Goal: Information Seeking & Learning: Check status

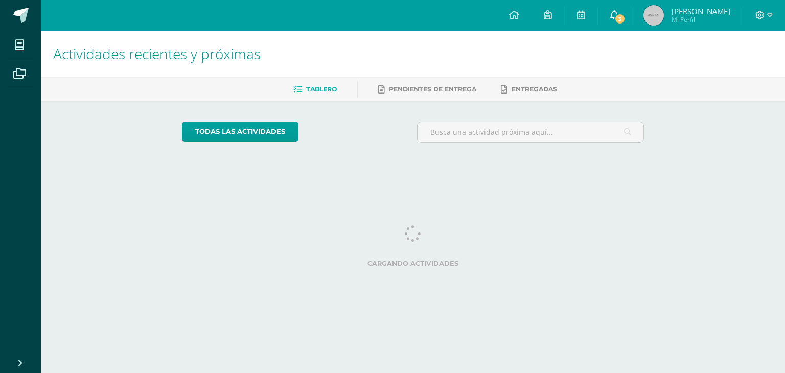
click at [626, 20] on span "3" at bounding box center [620, 18] width 11 height 11
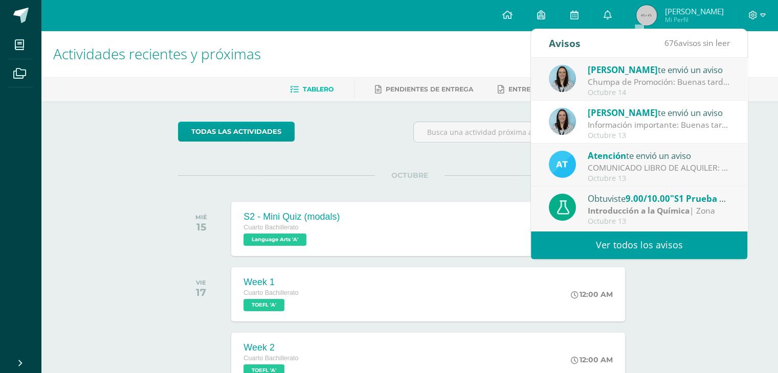
click at [663, 84] on div "Chumpa de Promoción: Buenas tardes estimados padres de familia y estudiantes, C…" at bounding box center [658, 82] width 142 height 12
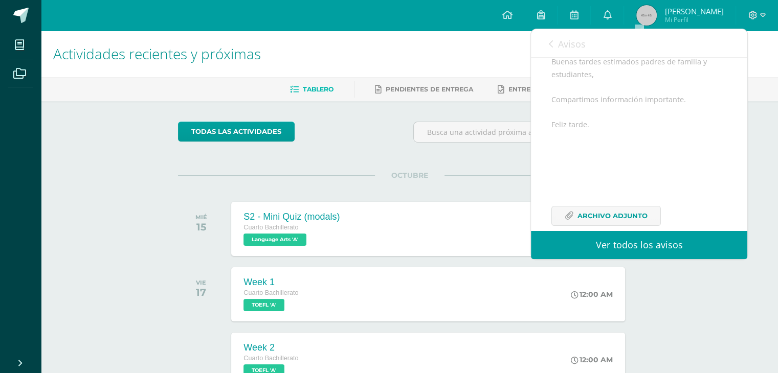
scroll to position [137, 0]
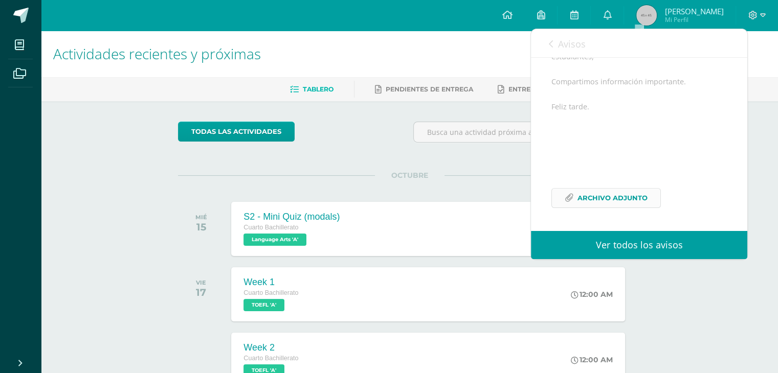
click at [604, 205] on span "Archivo Adjunto" at bounding box center [612, 198] width 70 height 19
click at [556, 44] on link "Avisos" at bounding box center [567, 43] width 37 height 29
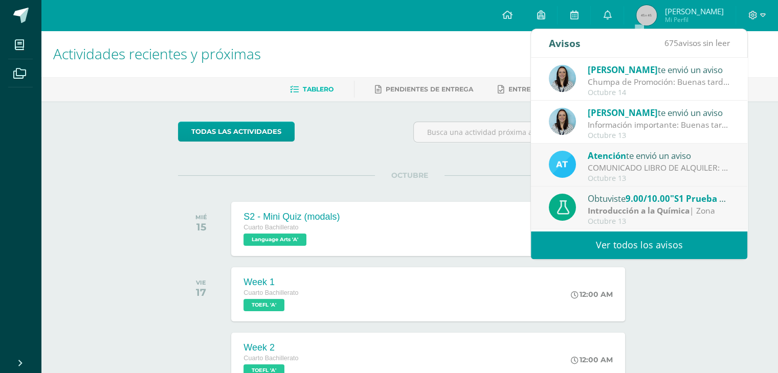
click at [684, 128] on div "Información importante: Buenas tardes padres de familia, Compartimos informació…" at bounding box center [658, 125] width 142 height 12
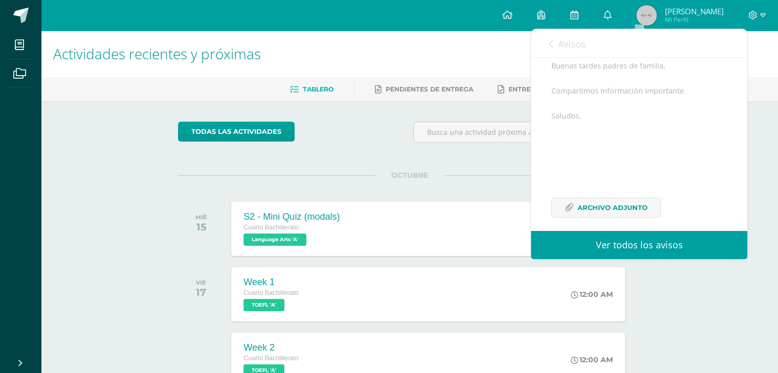
scroll to position [73, 0]
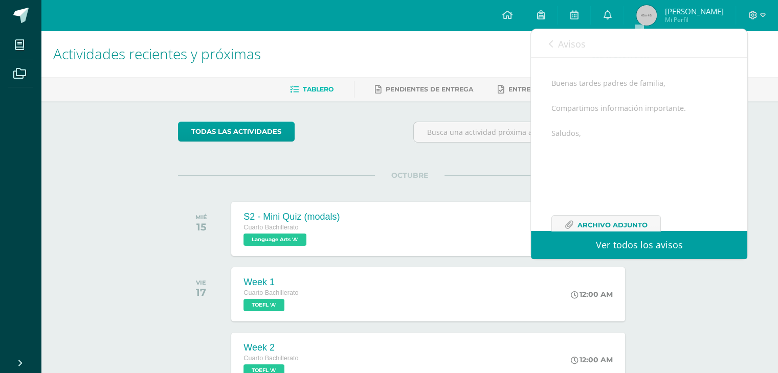
click at [551, 49] on link "Avisos" at bounding box center [567, 43] width 37 height 29
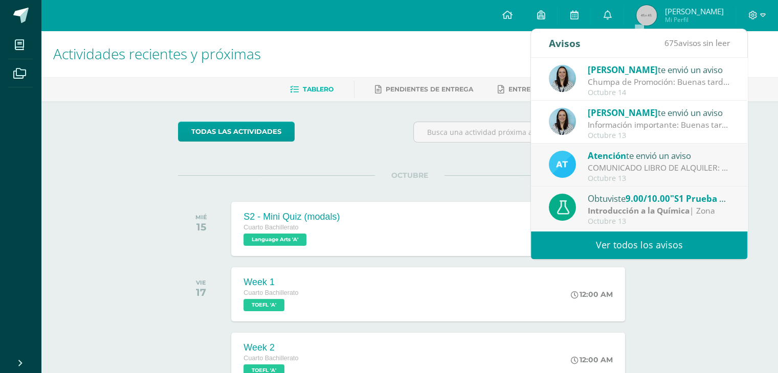
click at [601, 76] on div "Chumpa de Promoción: Buenas tardes estimados padres de familia y estudiantes, C…" at bounding box center [658, 82] width 142 height 12
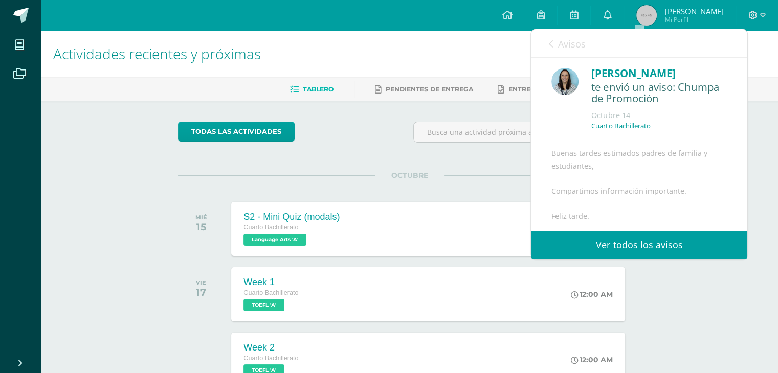
scroll to position [0, 0]
click at [547, 44] on div "Avisos 675 avisos sin leer Avisos" at bounding box center [639, 43] width 216 height 29
click at [549, 47] on icon at bounding box center [551, 44] width 4 height 8
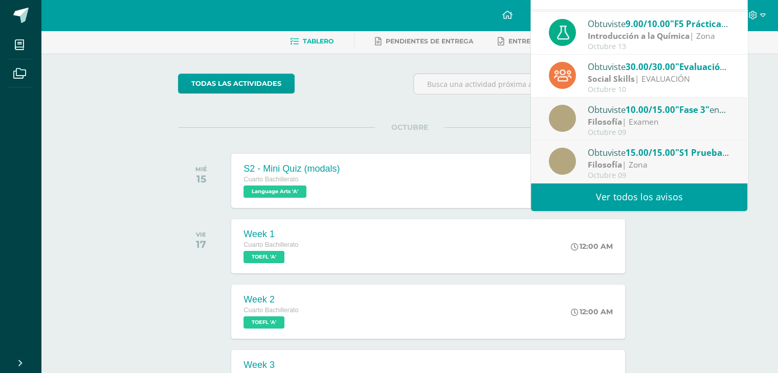
scroll to position [102, 0]
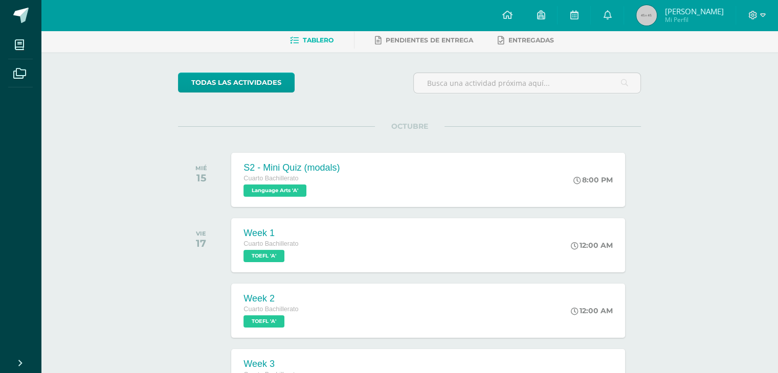
scroll to position [0, 0]
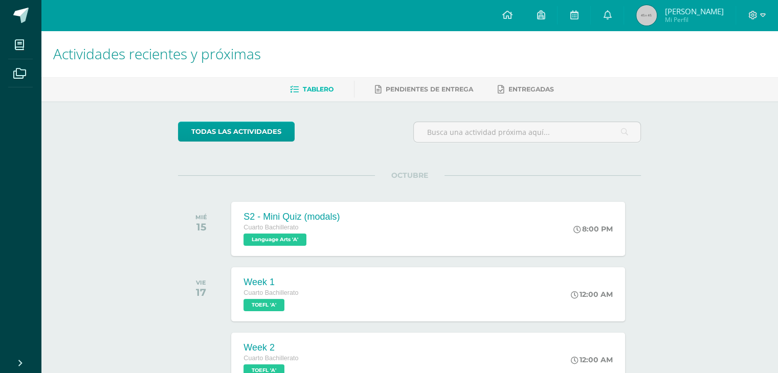
click at [657, 16] on img at bounding box center [646, 15] width 20 height 20
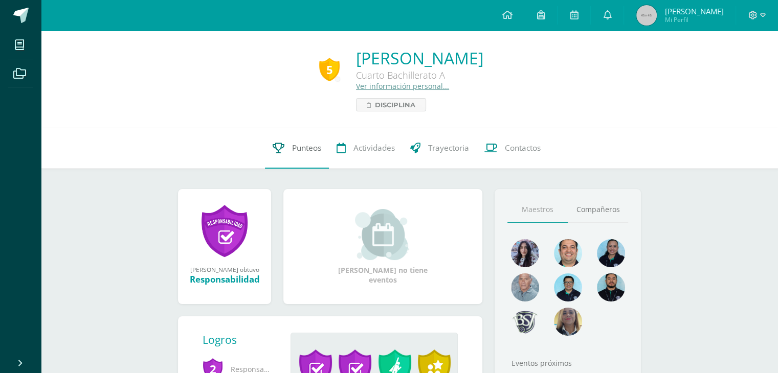
click at [287, 156] on link "Punteos" at bounding box center [297, 148] width 64 height 41
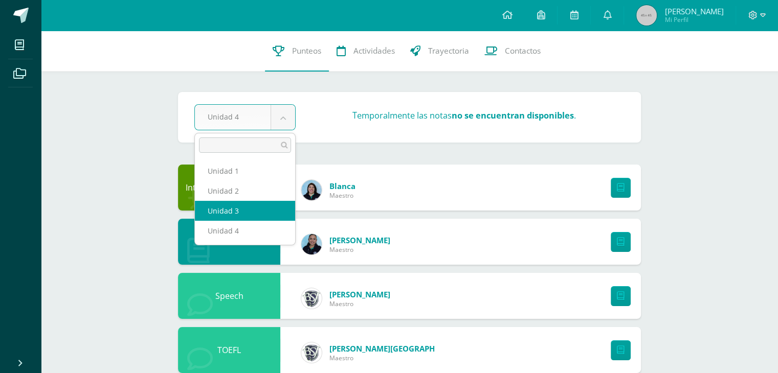
select select "Unidad 3"
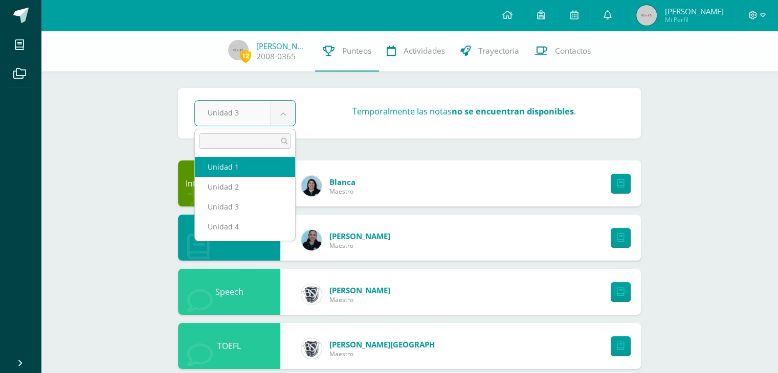
select select "Unidad 1"
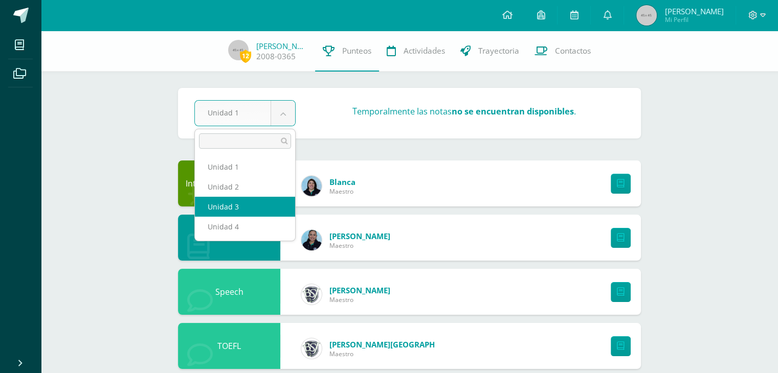
select select "Unidad 3"
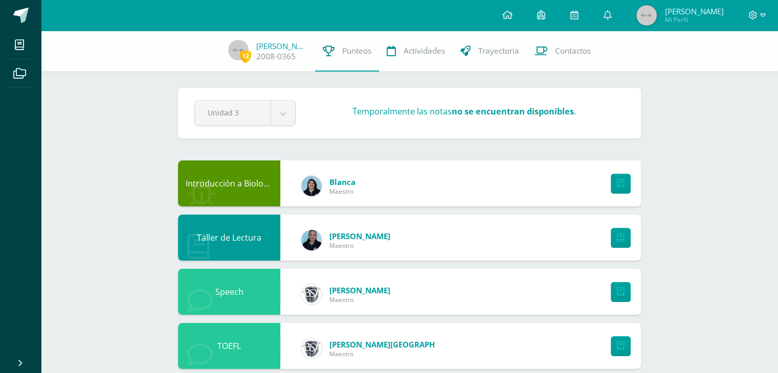
click at [223, 50] on div "12 José Vega 2008-0365 Punteos Actividades Trayectoria Contactos" at bounding box center [389, 51] width 778 height 41
click at [244, 46] on img at bounding box center [238, 50] width 20 height 20
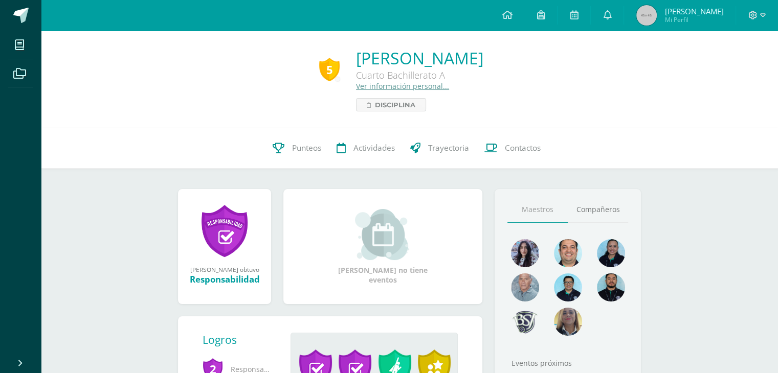
click at [363, 98] on div "[PERSON_NAME] Cuarto Bachillerato A Ver información personal... Disciplina" at bounding box center [419, 79] width 127 height 64
click at [375, 102] on span "Disciplina" at bounding box center [395, 105] width 40 height 12
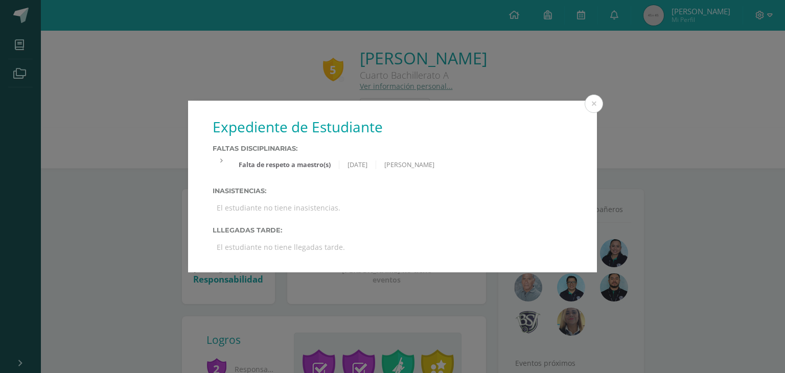
click at [322, 154] on div "Faltas Disciplinarias: Falta de respeto a maestro(s) [DATE] [PERSON_NAME] [PERS…" at bounding box center [393, 159] width 360 height 29
click at [325, 158] on div "Falta de respeto a maestro(s) [DATE] [PERSON_NAME]" at bounding box center [402, 164] width 342 height 17
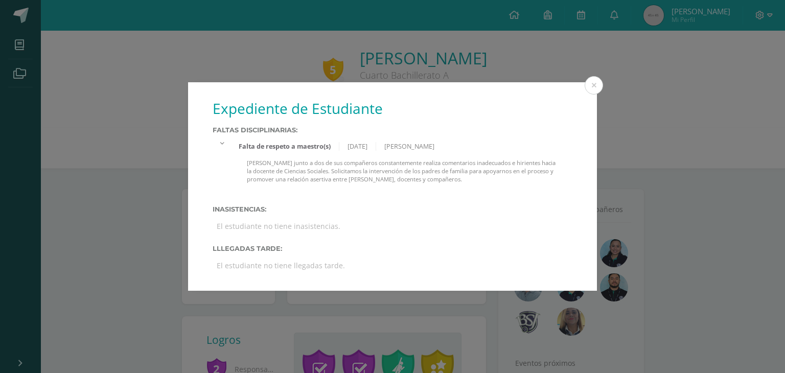
drag, startPoint x: 325, startPoint y: 150, endPoint x: 377, endPoint y: 149, distance: 51.7
click at [325, 150] on div "Falta de respeto a maestro(s) [DATE] [PERSON_NAME]" at bounding box center [402, 146] width 342 height 17
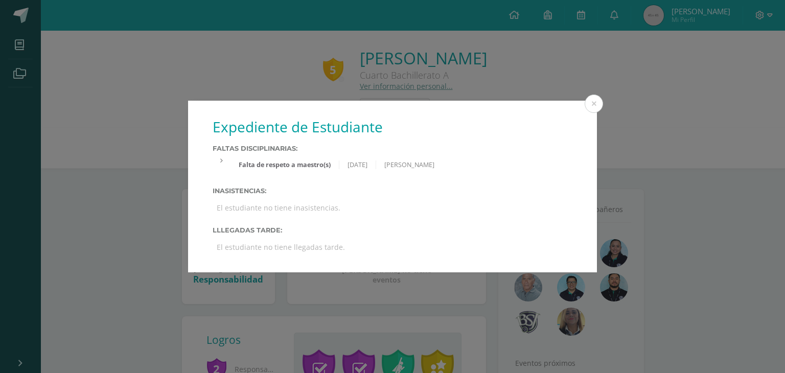
click at [469, 165] on div "Falta de respeto a maestro(s) [DATE] [PERSON_NAME]" at bounding box center [402, 164] width 342 height 17
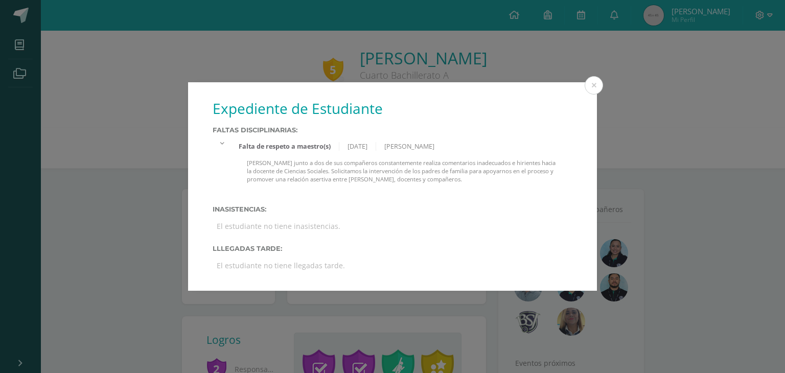
click at [485, 152] on div "Falta de respeto a maestro(s) [DATE] [PERSON_NAME]" at bounding box center [402, 146] width 342 height 17
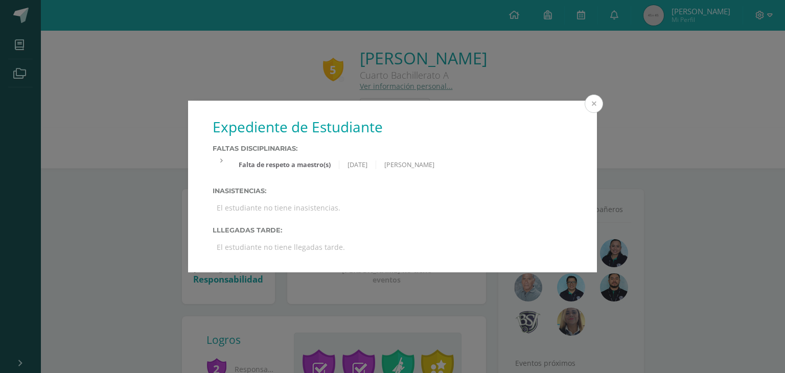
click at [591, 100] on button at bounding box center [594, 104] width 18 height 18
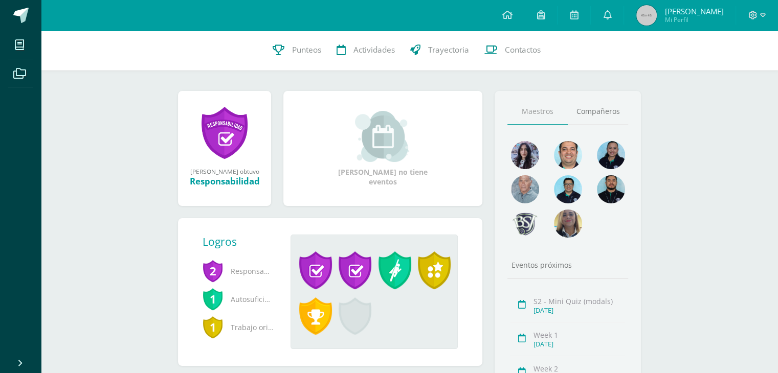
scroll to position [146, 0]
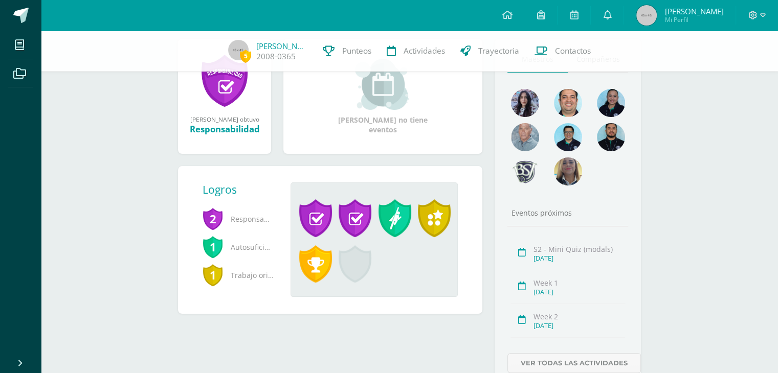
click at [216, 219] on span "2" at bounding box center [212, 219] width 20 height 24
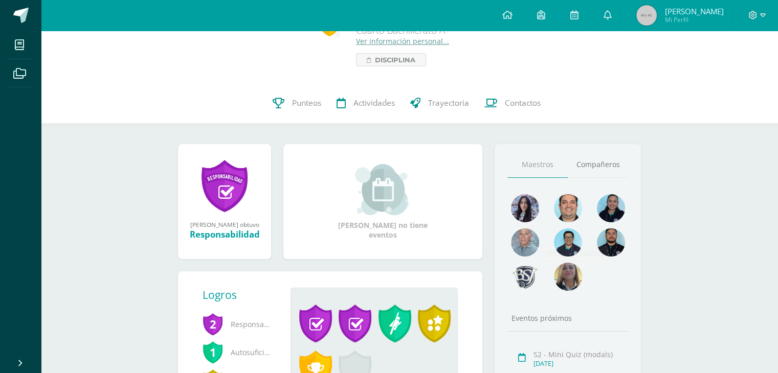
scroll to position [44, 0]
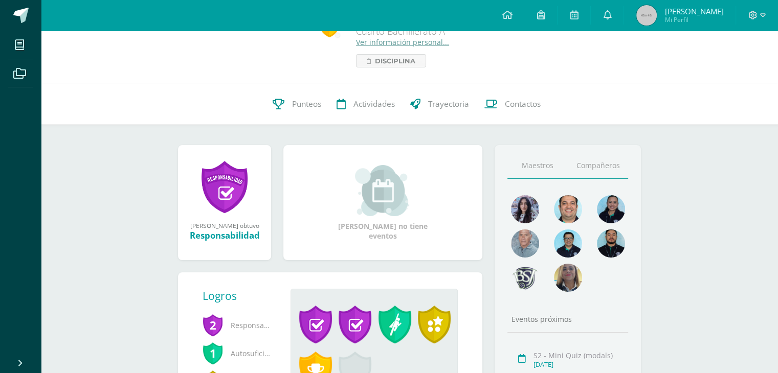
click at [598, 166] on link "Compañeros" at bounding box center [598, 166] width 60 height 26
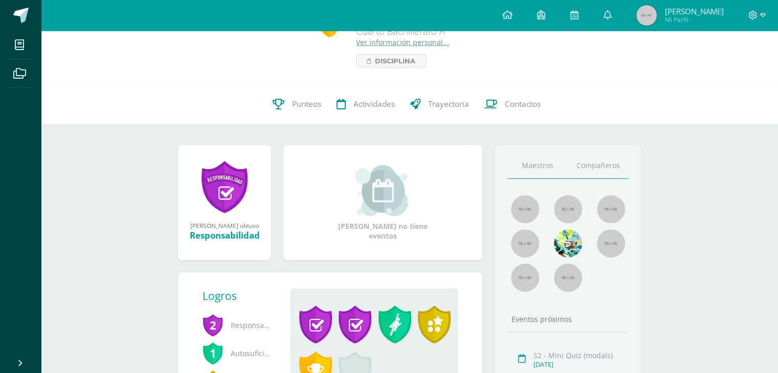
click at [538, 165] on link "Maestros" at bounding box center [537, 166] width 60 height 26
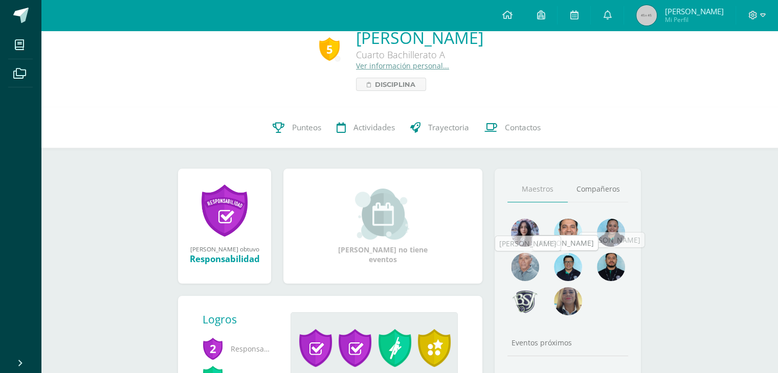
scroll to position [0, 0]
